Goal: Information Seeking & Learning: Learn about a topic

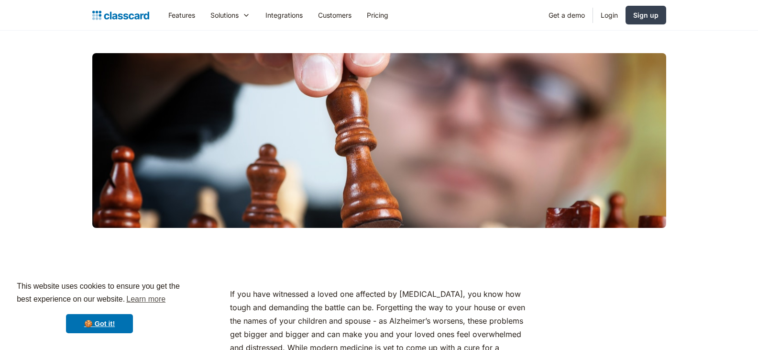
scroll to position [228, 0]
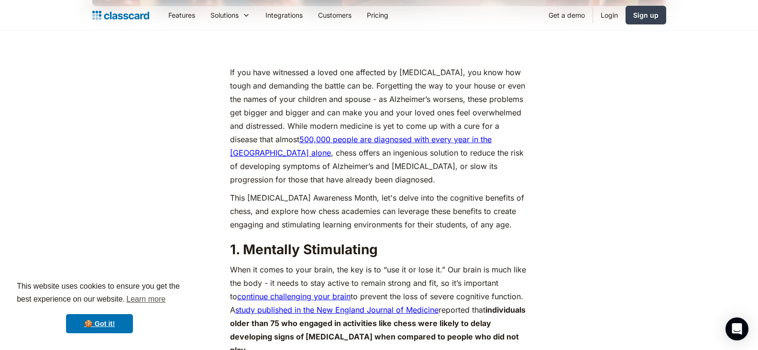
scroll to position [446, 0]
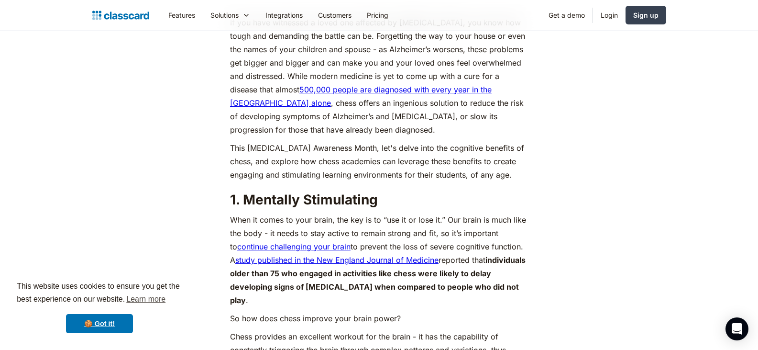
scroll to position [1068, 0]
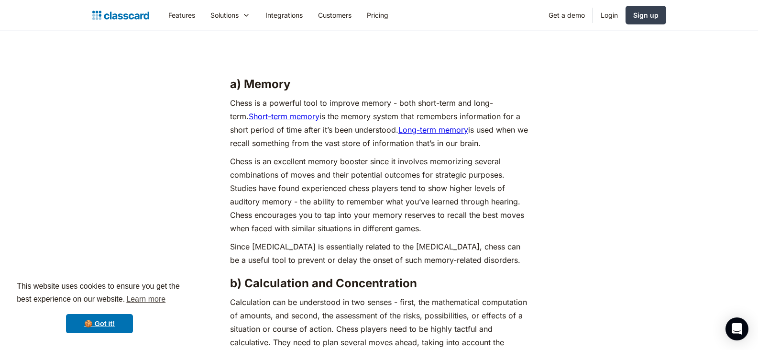
click at [319, 195] on p "Chess is an excellent memory booster since it involves memorizing several combi…" at bounding box center [379, 194] width 298 height 80
